Goal: Transaction & Acquisition: Purchase product/service

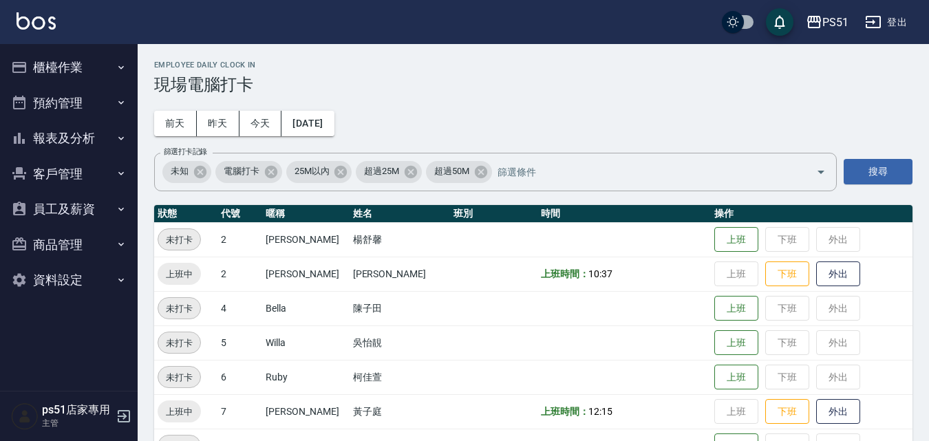
click at [90, 58] on button "櫃檯作業" at bounding box center [69, 68] width 127 height 36
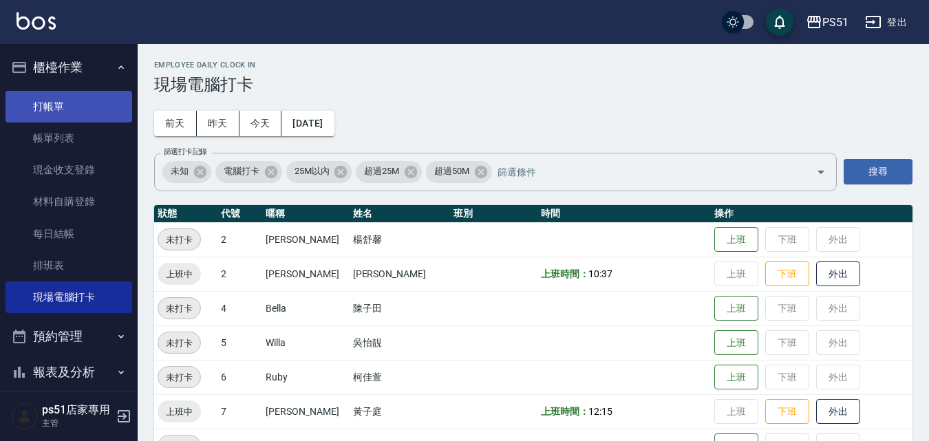
click at [97, 119] on link "打帳單" at bounding box center [69, 107] width 127 height 32
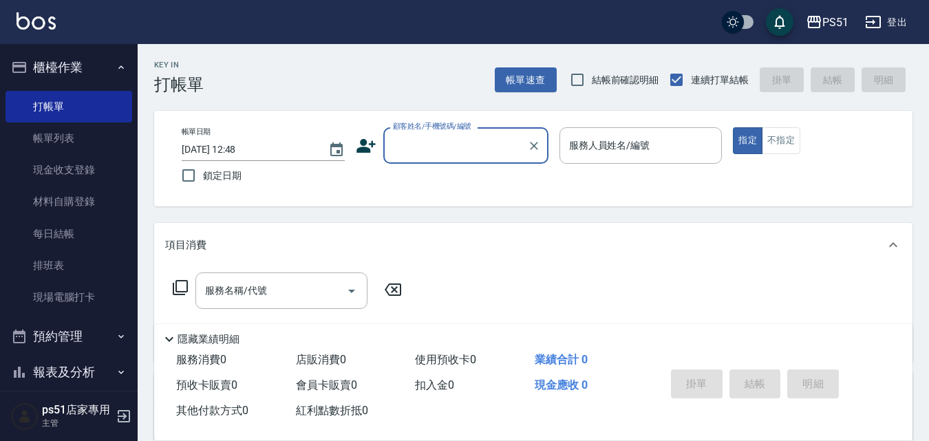
click at [459, 139] on input "顧客姓名/手機號碼/編號" at bounding box center [455, 145] width 132 height 24
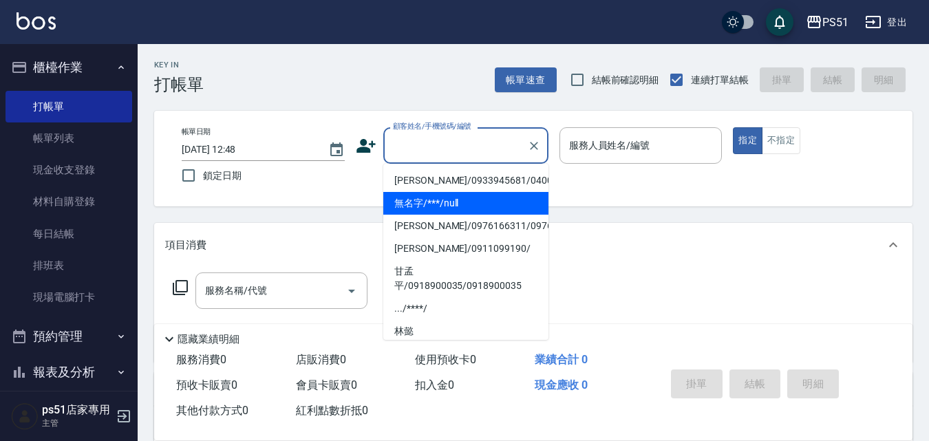
click at [459, 204] on li "無名字/***/null" at bounding box center [465, 203] width 165 height 23
type input "無名字/***/null"
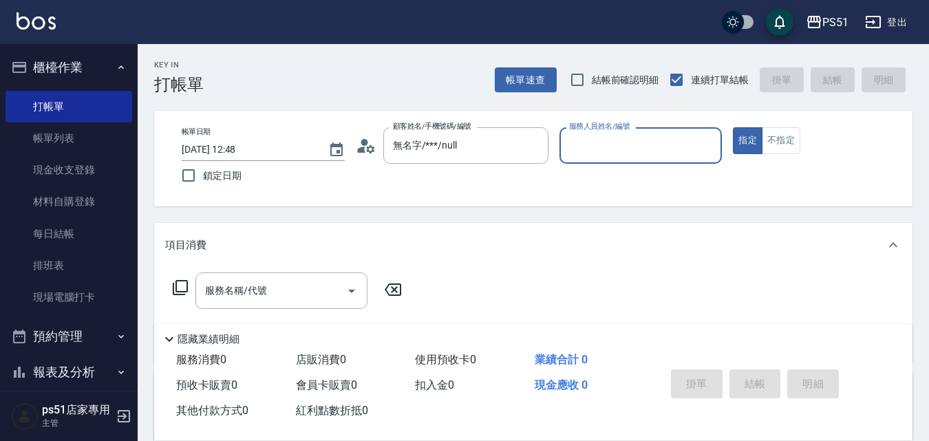
click at [642, 140] on input "服務人員姓名/編號" at bounding box center [640, 145] width 151 height 24
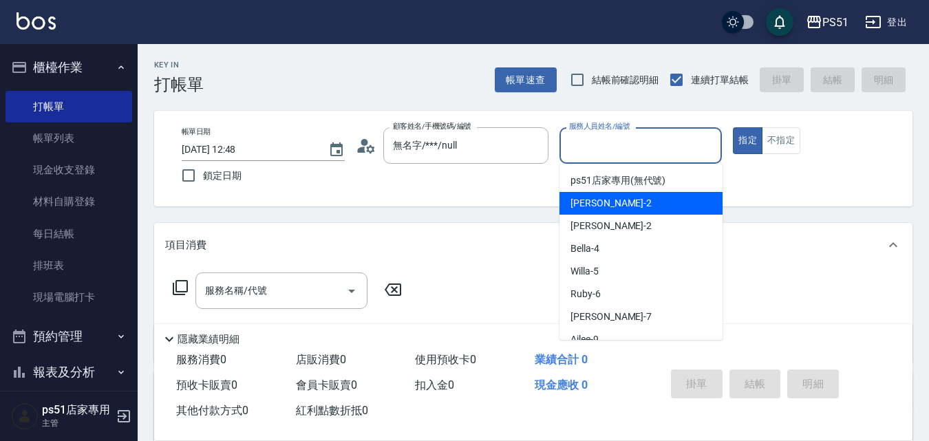
click at [611, 204] on div "[PERSON_NAME] -2" at bounding box center [640, 203] width 163 height 23
type input "[PERSON_NAME]-2"
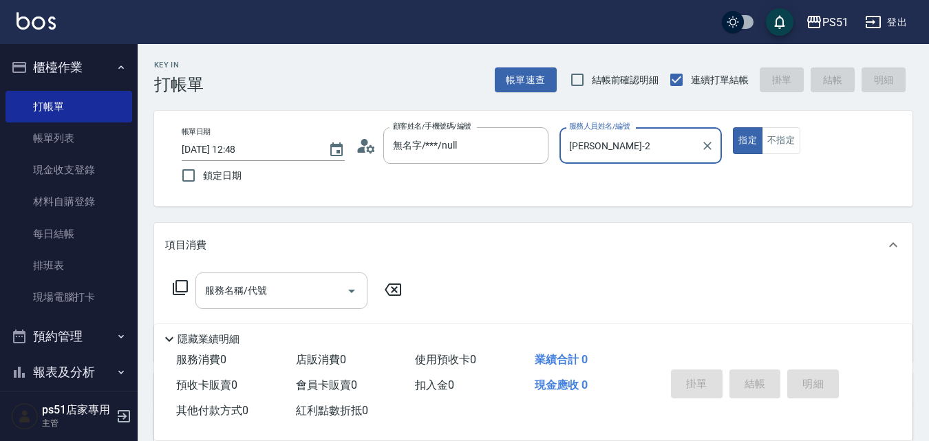
click at [296, 294] on input "服務名稱/代號" at bounding box center [271, 291] width 139 height 24
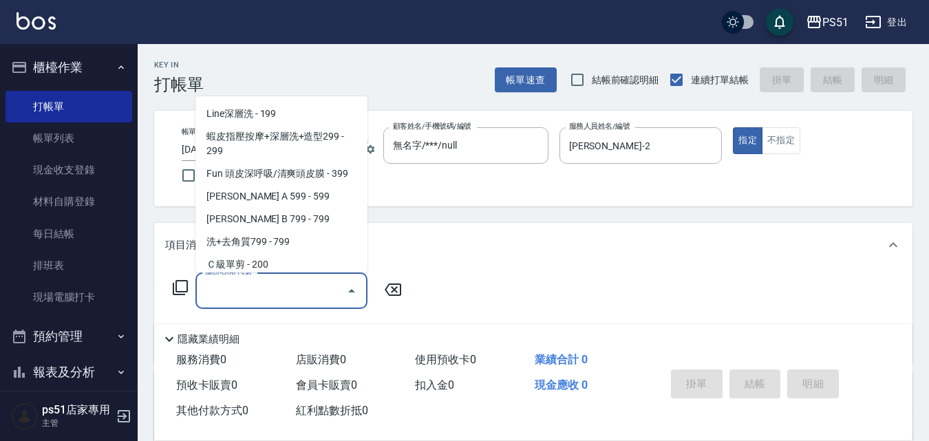
scroll to position [321, 0]
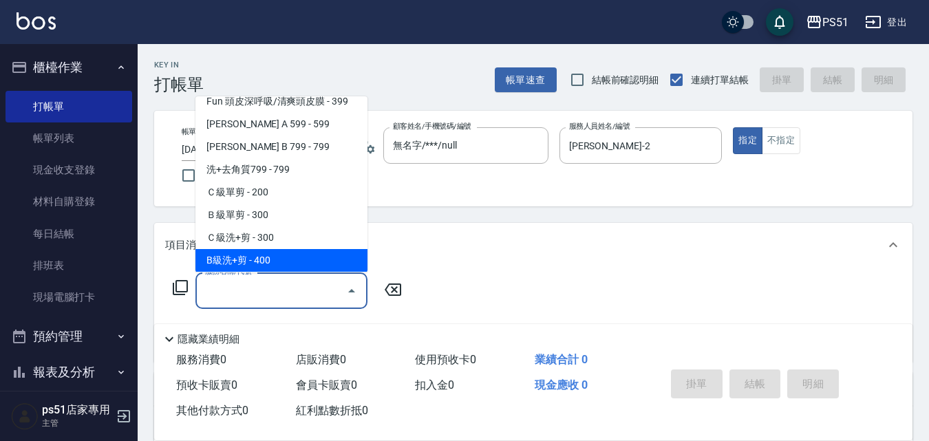
click at [290, 257] on span "B級洗+剪 - 400" at bounding box center [281, 260] width 172 height 23
type input "B級洗+剪(204)"
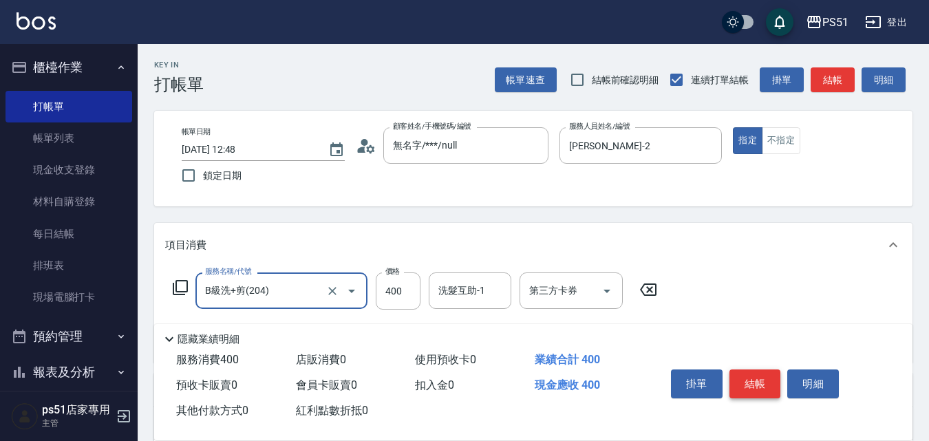
click at [759, 376] on button "結帳" at bounding box center [755, 383] width 52 height 29
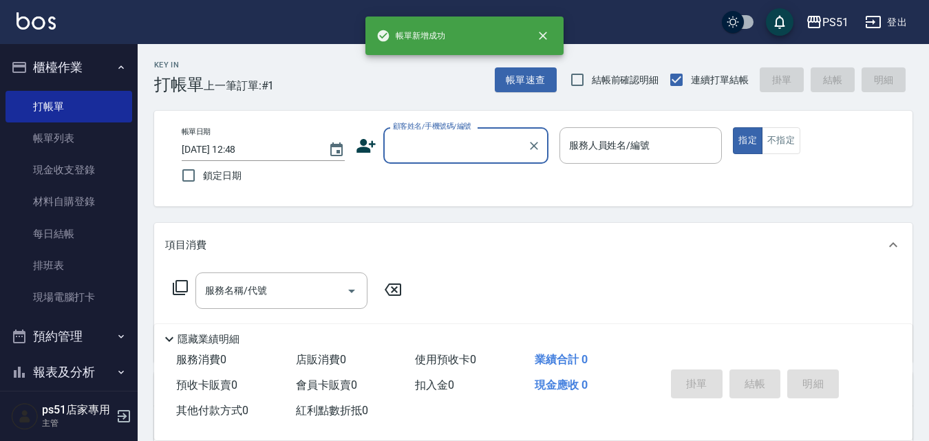
click at [415, 147] on input "顧客姓名/手機號碼/編號" at bounding box center [455, 145] width 132 height 24
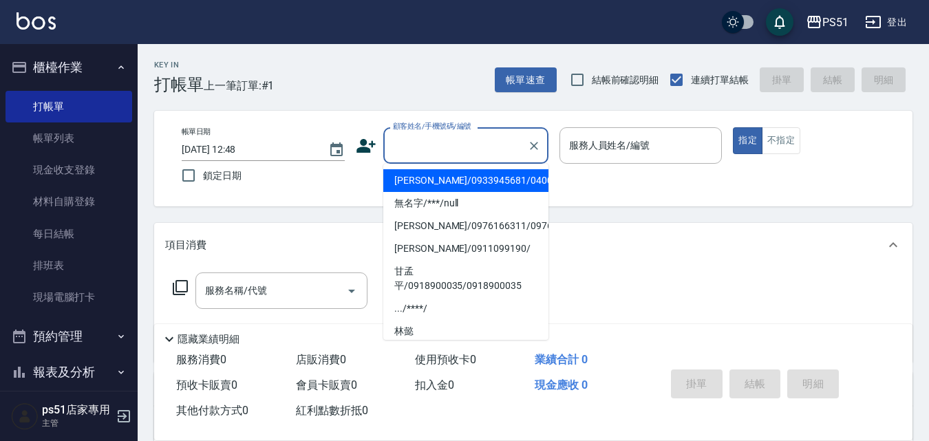
click at [446, 182] on li "[PERSON_NAME]/0933945681/040017" at bounding box center [465, 180] width 165 height 23
type input "[PERSON_NAME]/0933945681/040017"
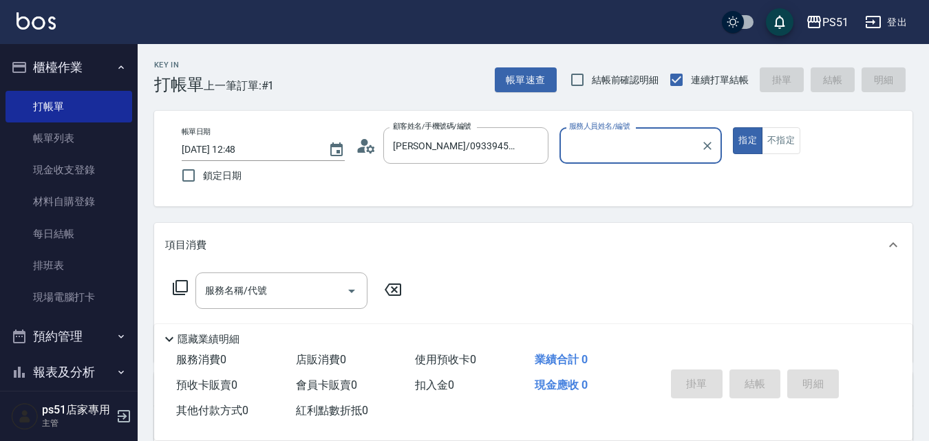
type input "Bella-4"
click at [536, 144] on icon "Clear" at bounding box center [534, 146] width 14 height 14
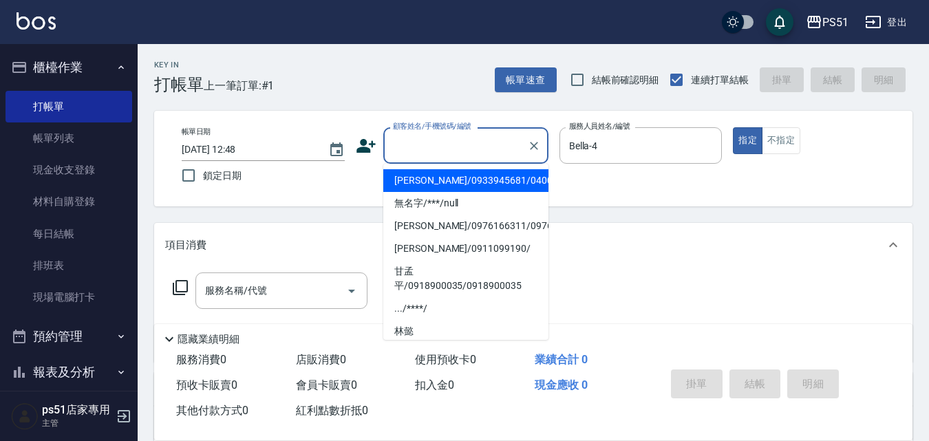
click at [455, 151] on input "顧客姓名/手機號碼/編號" at bounding box center [455, 145] width 132 height 24
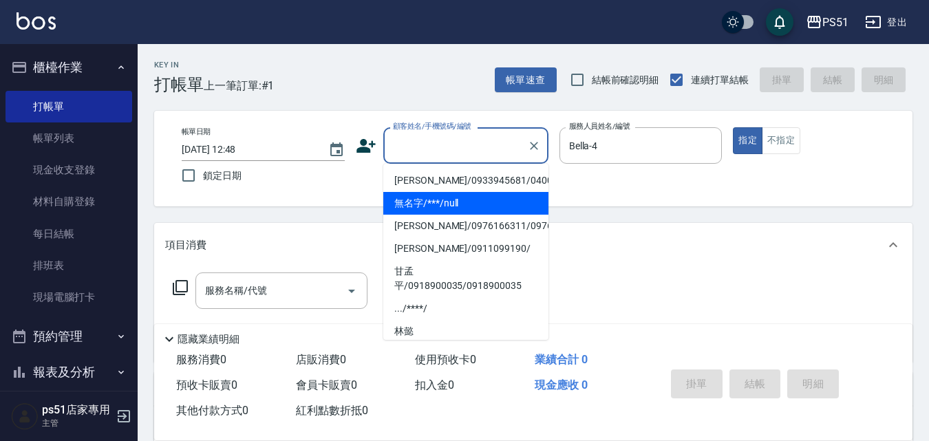
click at [453, 205] on li "無名字/***/null" at bounding box center [465, 203] width 165 height 23
type input "無名字/***/null"
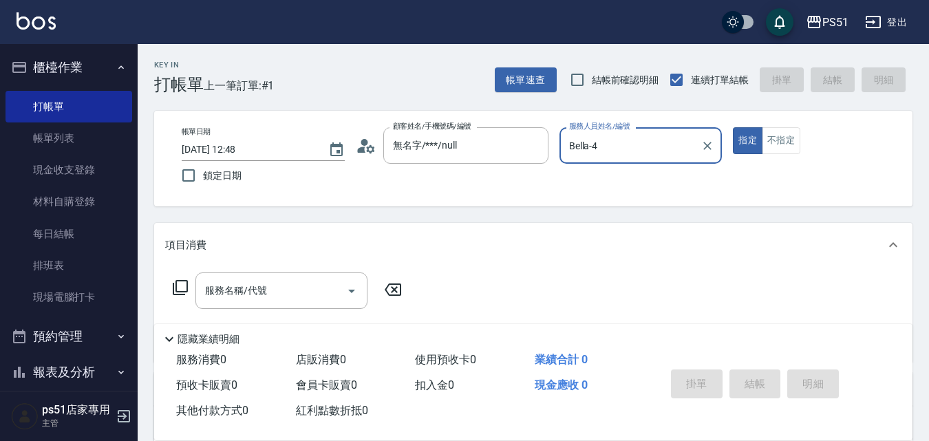
click at [597, 145] on input "Bella-4" at bounding box center [630, 145] width 130 height 24
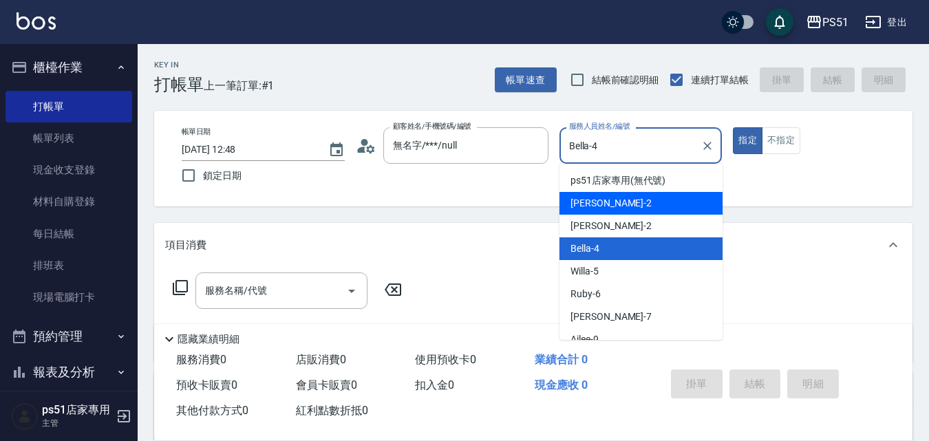
click at [608, 201] on div "[PERSON_NAME] -2" at bounding box center [640, 203] width 163 height 23
type input "[PERSON_NAME]-2"
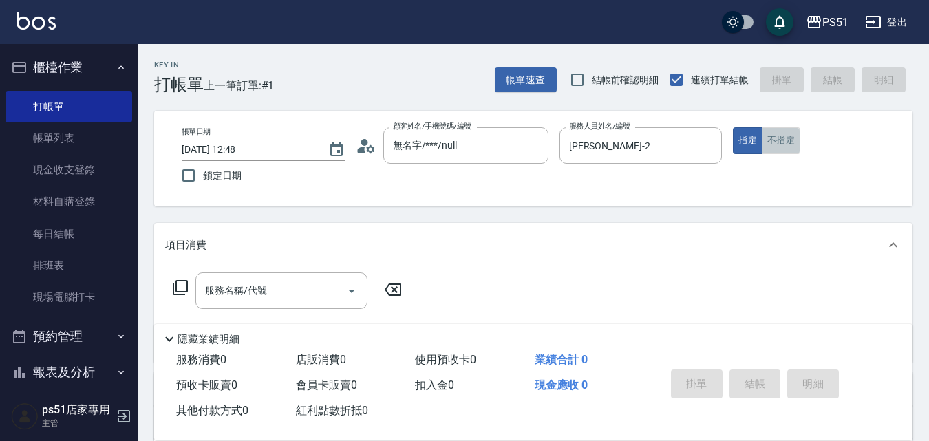
click at [768, 147] on button "不指定" at bounding box center [780, 140] width 39 height 27
click at [238, 301] on input "服務名稱/代號" at bounding box center [271, 291] width 139 height 24
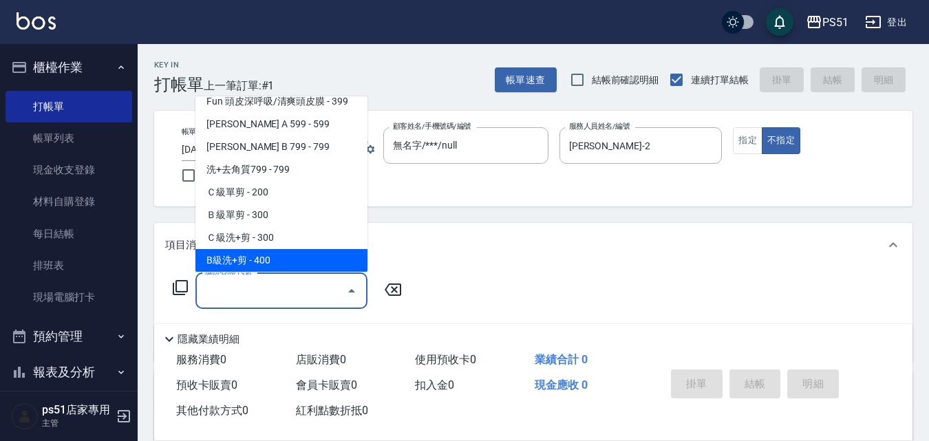
click at [260, 255] on span "B級洗+剪 - 400" at bounding box center [281, 260] width 172 height 23
type input "B級洗+剪(204)"
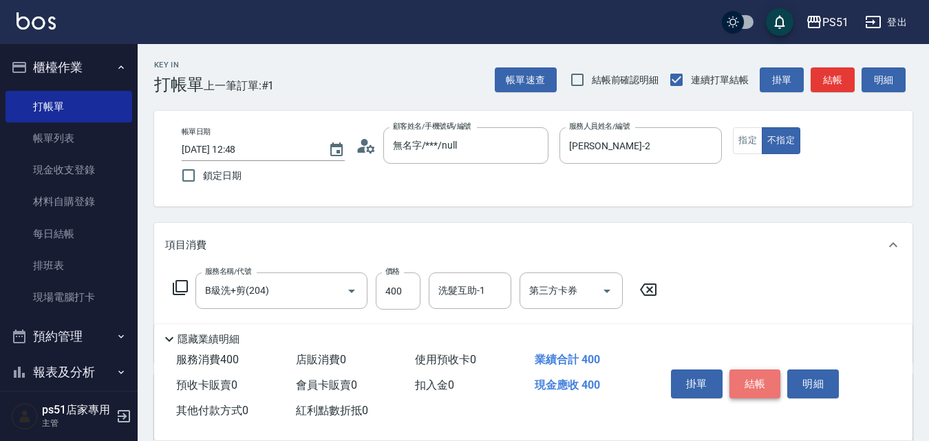
click at [750, 371] on button "結帳" at bounding box center [755, 383] width 52 height 29
type input "[DATE] 12:49"
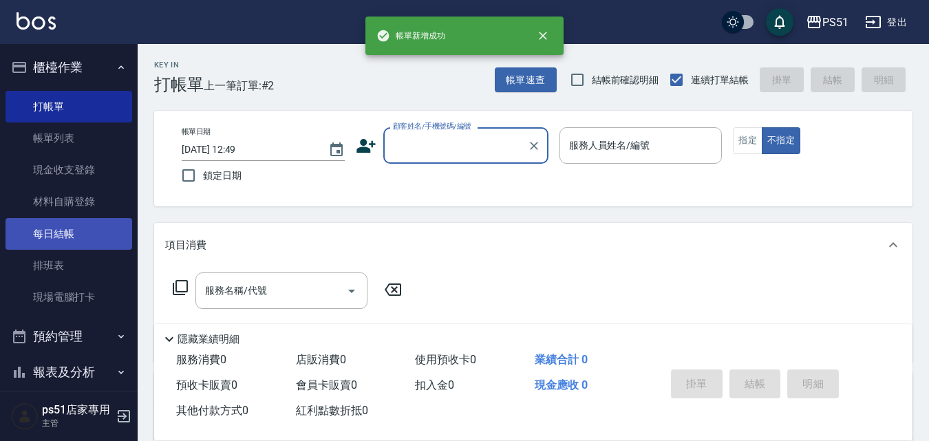
scroll to position [157, 0]
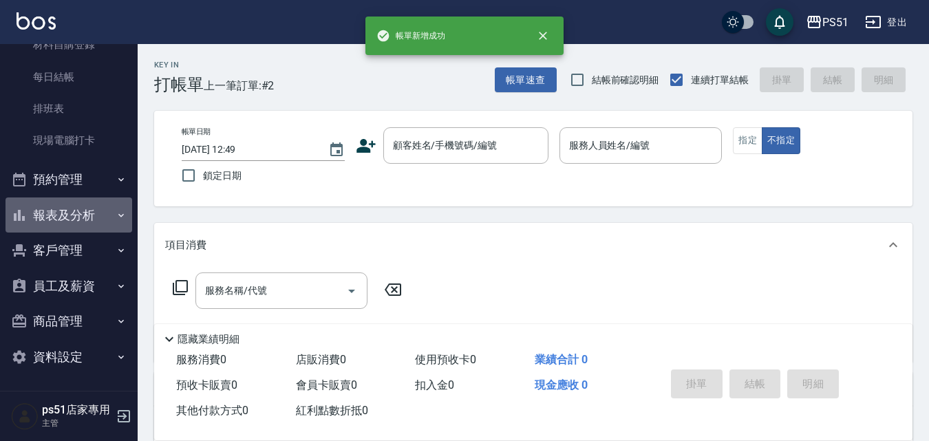
click at [103, 214] on button "報表及分析" at bounding box center [69, 215] width 127 height 36
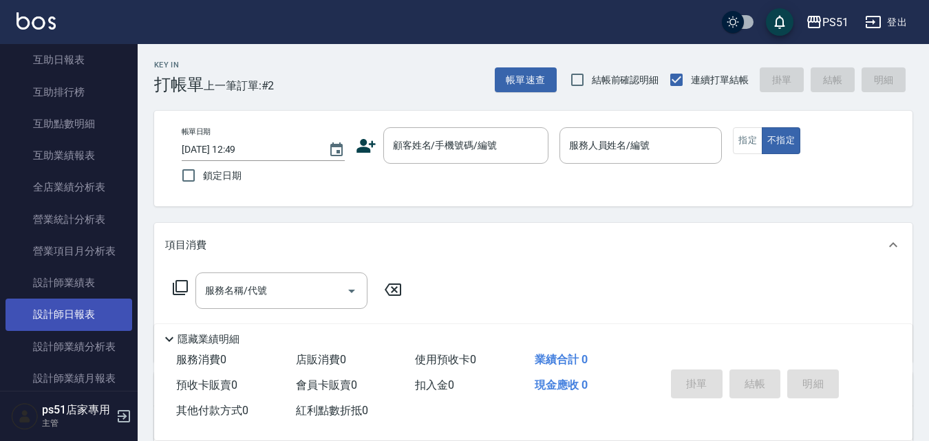
scroll to position [638, 0]
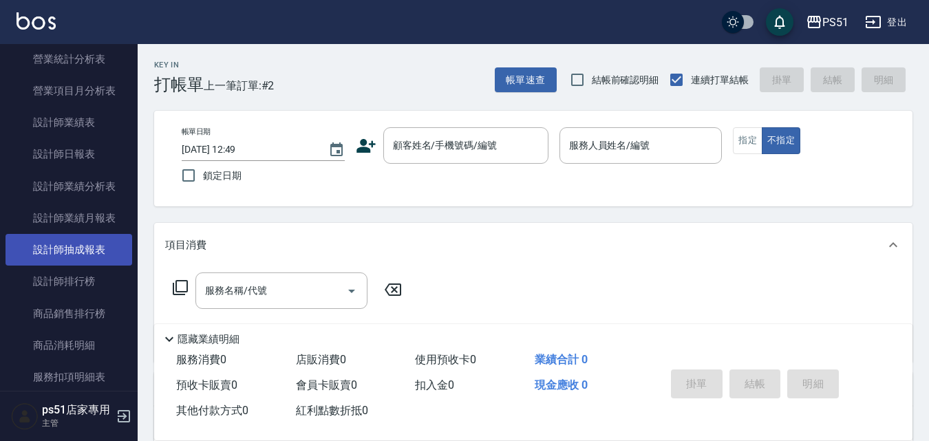
click at [101, 248] on link "設計師抽成報表" at bounding box center [69, 250] width 127 height 32
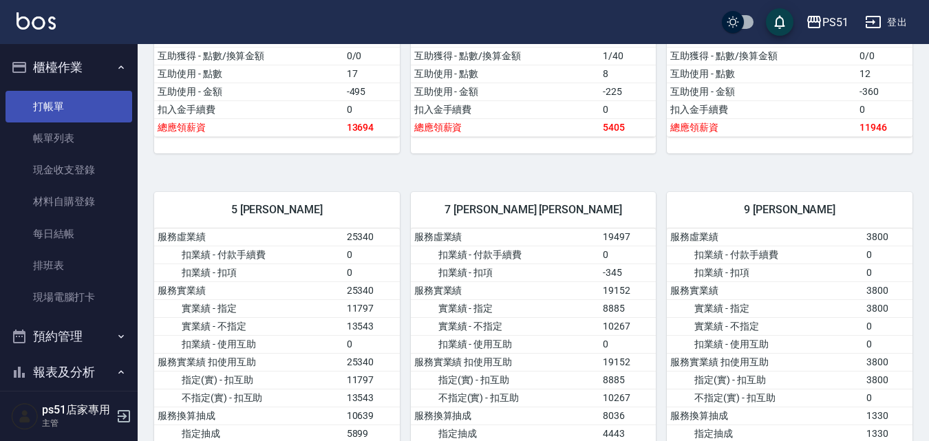
click at [86, 116] on link "打帳單" at bounding box center [69, 107] width 127 height 32
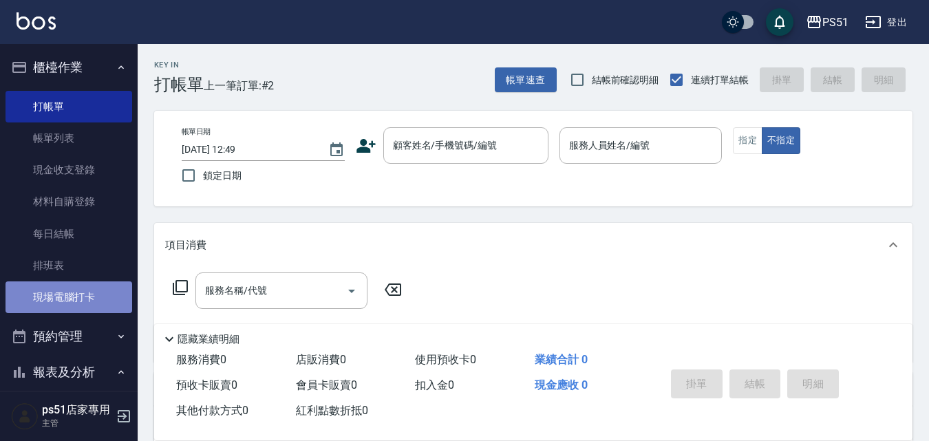
click at [106, 290] on link "現場電腦打卡" at bounding box center [69, 297] width 127 height 32
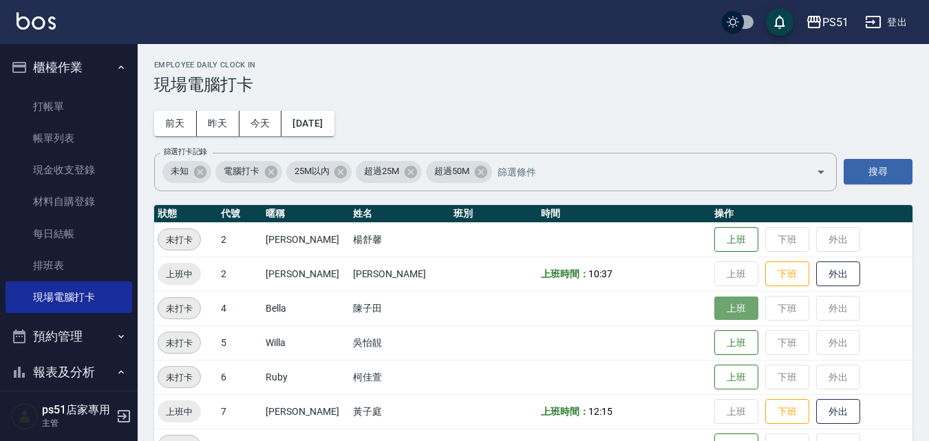
click at [719, 299] on button "上班" at bounding box center [736, 308] width 44 height 24
